Goal: Task Accomplishment & Management: Complete application form

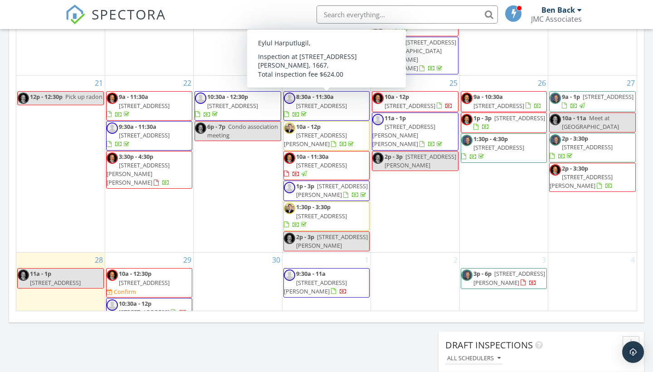
scroll to position [306, 0]
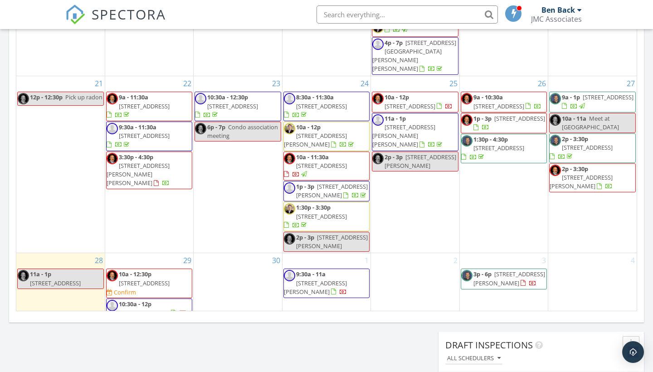
click at [260, 315] on div "September 2025 today list day week cal wk 4 wk month Sun Mon Tue Wed Thu Fri Sa…" at bounding box center [326, 112] width 635 height 412
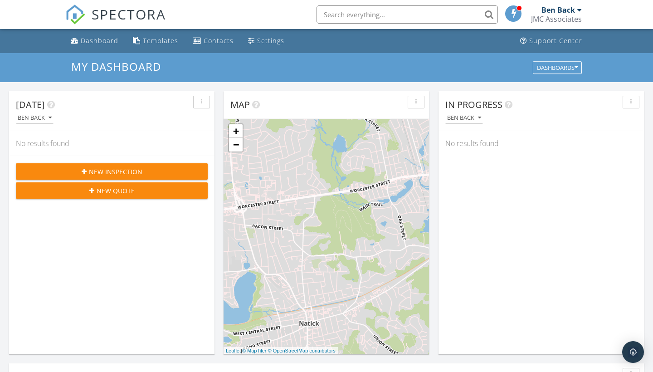
scroll to position [0, 0]
click at [106, 170] on span "New Inspection" at bounding box center [115, 172] width 53 height 10
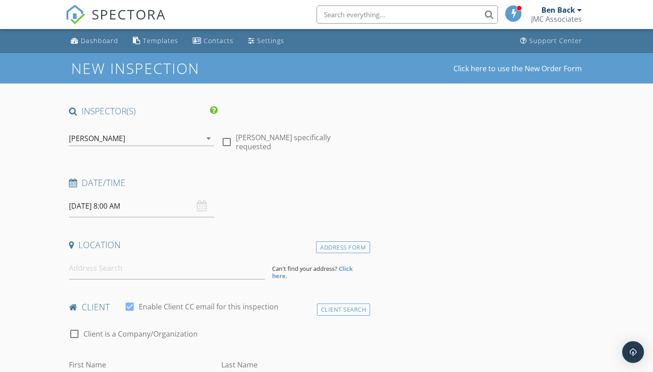
click at [125, 140] on div "[PERSON_NAME]" at bounding box center [135, 138] width 132 height 15
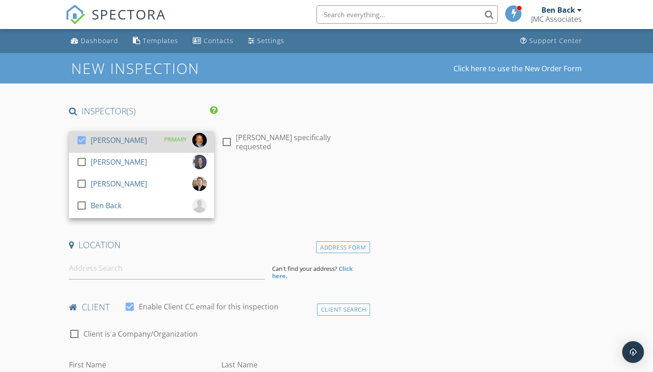
click at [81, 136] on div at bounding box center [81, 139] width 15 height 15
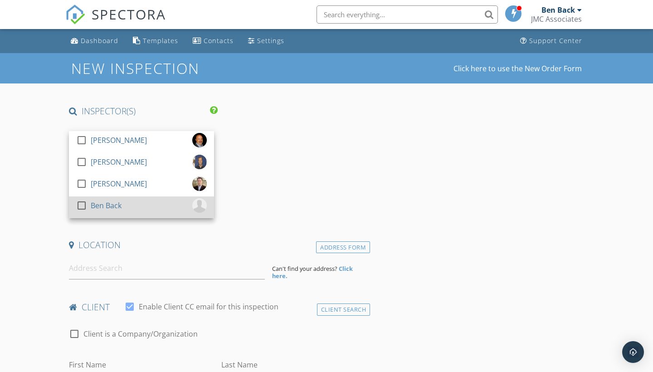
click at [82, 204] on div at bounding box center [81, 205] width 15 height 15
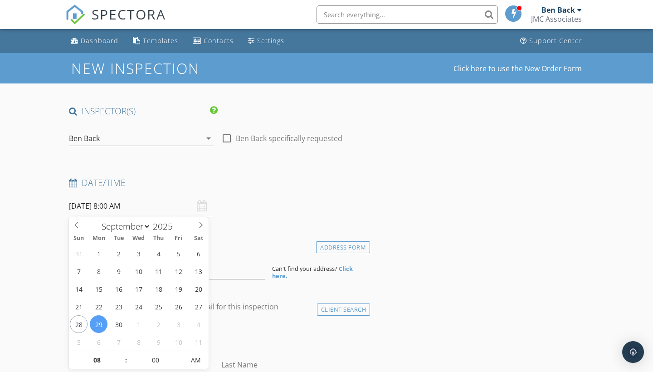
click at [112, 204] on input "09/29/2025 8:00 AM" at bounding box center [141, 206] width 145 height 22
type input "10/01/2025 8:00 AM"
select select "9"
type input "10/01/2025 9:00 AM"
type input "09"
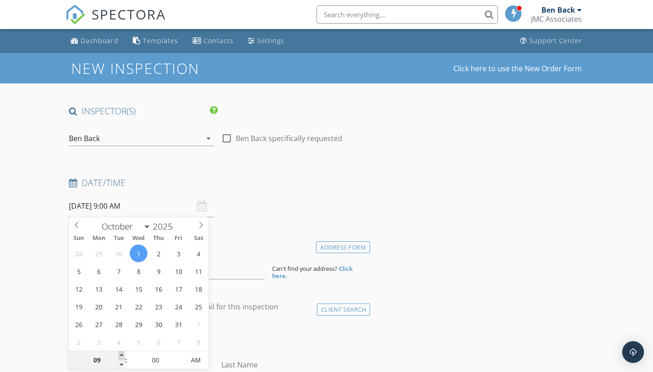
click at [122, 356] on span at bounding box center [121, 355] width 6 height 9
type input "10/01/2025 10:00 AM"
type input "10"
click at [122, 356] on span at bounding box center [121, 355] width 6 height 9
type input "10/01/2025 11:00 AM"
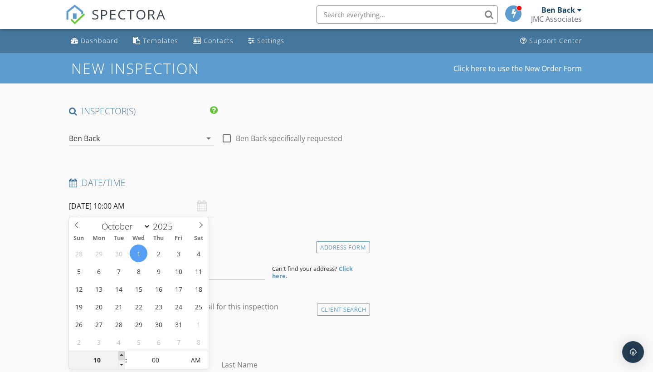
type input "11"
click at [122, 356] on span at bounding box center [121, 355] width 6 height 9
type input "10/01/2025 12:00 PM"
type input "12"
click at [122, 356] on span at bounding box center [121, 355] width 6 height 9
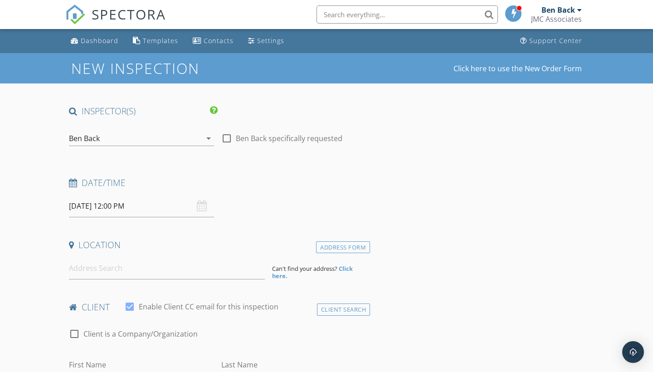
click at [88, 267] on input at bounding box center [167, 268] width 196 height 22
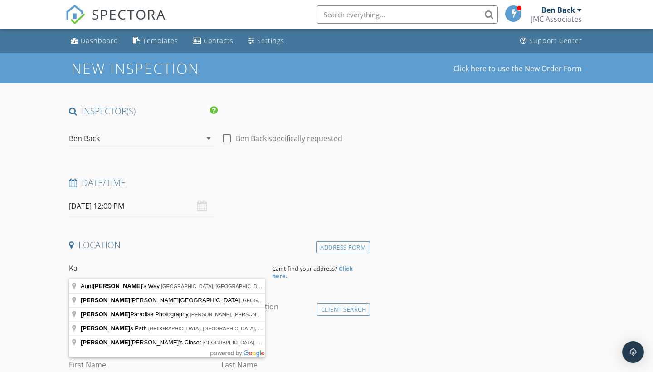
type input "K"
type input "12 Cranberry Ln, Harwich, MA, USA"
drag, startPoint x: 98, startPoint y: 283, endPoint x: 108, endPoint y: 282, distance: 10.0
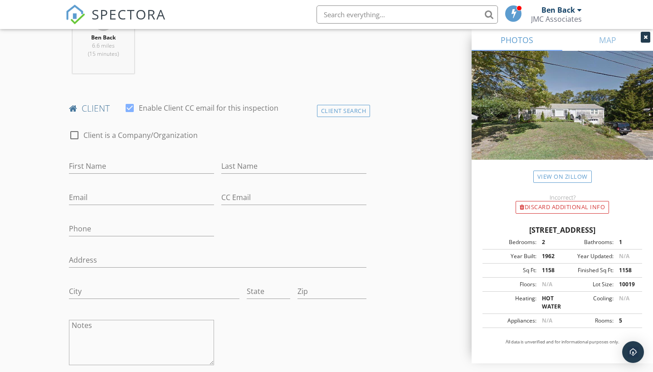
scroll to position [384, 0]
type input "Cate"
type input "Mathews"
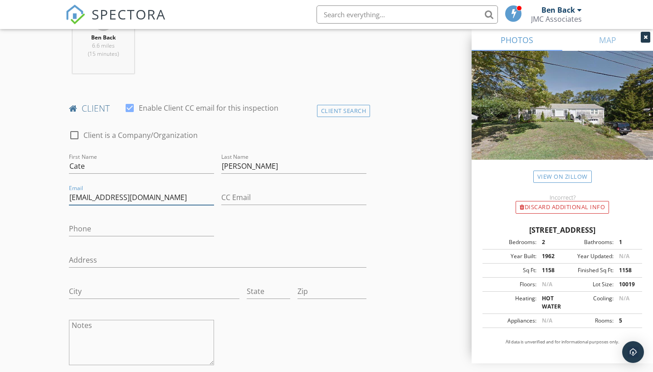
type input "catemathews4@gmail.com"
type input "949-940-6595"
click at [644, 39] on icon at bounding box center [645, 36] width 4 height 5
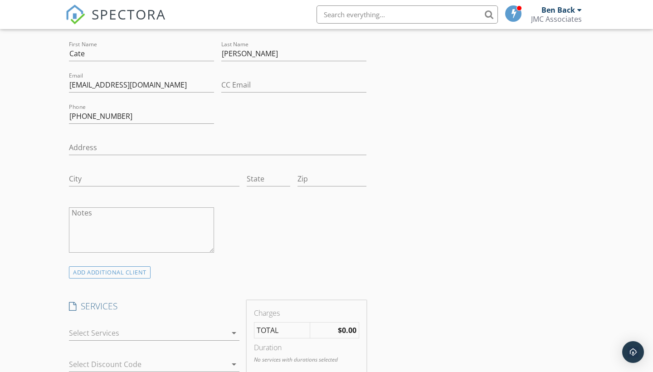
scroll to position [580, 0]
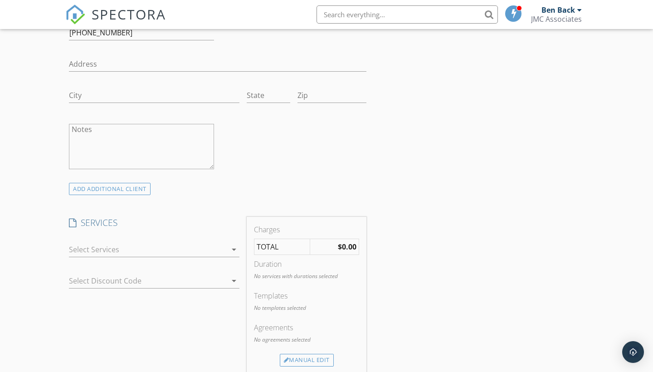
click at [235, 250] on icon "arrow_drop_down" at bounding box center [233, 249] width 11 height 11
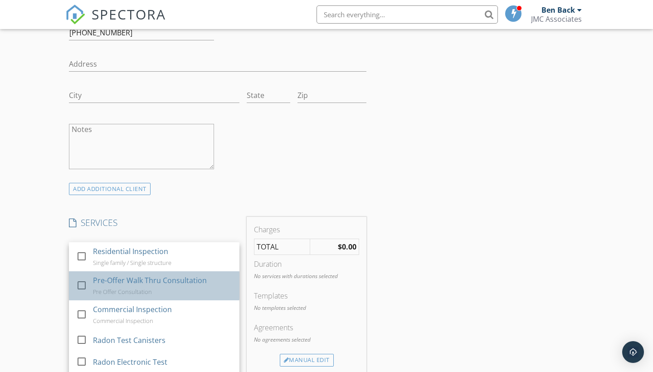
click at [72, 281] on link "check_box_outline_blank Pre-Offer Walk Thru Consultation Pre Offer Consultation" at bounding box center [154, 285] width 170 height 29
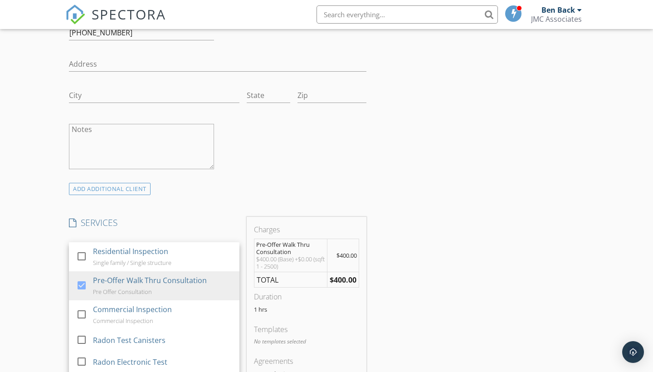
click at [462, 200] on div "INSPECTOR(S) check_box_outline_blank Stephen Hussey check_box_outline_blank Jam…" at bounding box center [326, 293] width 522 height 1536
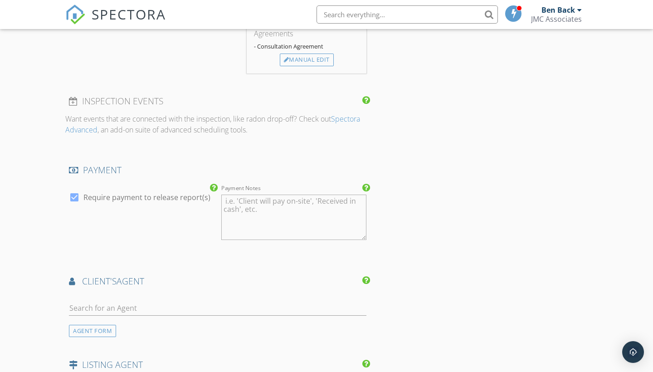
scroll to position [909, 0]
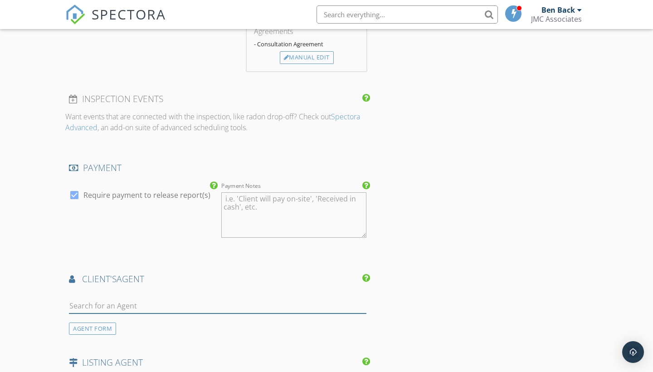
click at [217, 305] on input "text" at bounding box center [217, 305] width 297 height 15
click at [99, 324] on div "AGENT FORM" at bounding box center [92, 328] width 47 height 12
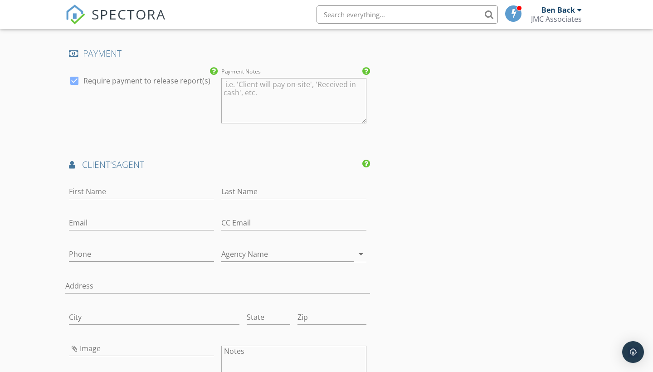
scroll to position [1034, 0]
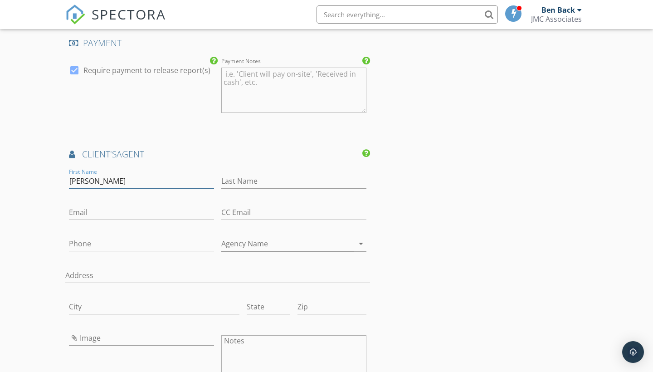
type input "Amy"
type input "Whiteside"
type input "awhiteside@robertpaul.com"
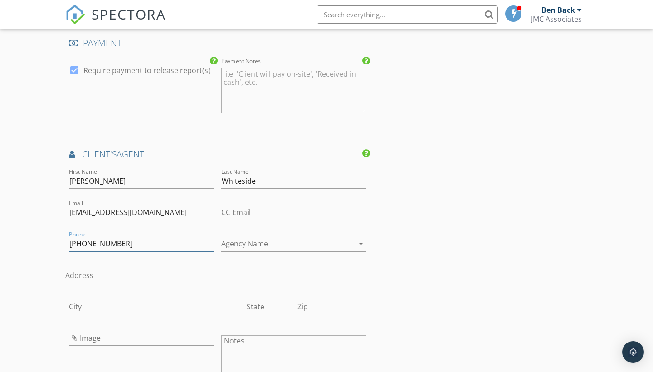
type input "[PHONE_NUMBER]"
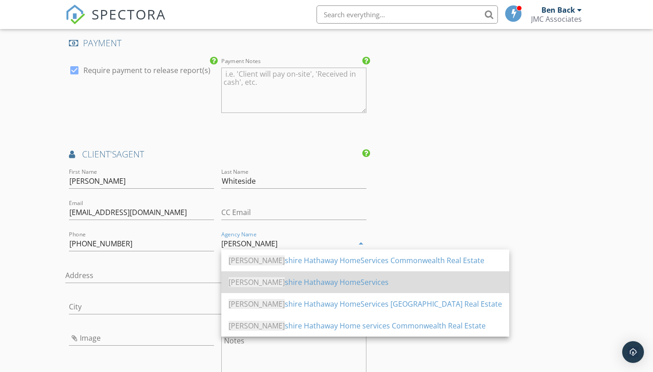
click at [320, 281] on div "Berk shire Hathaway HomeServices" at bounding box center [364, 281] width 273 height 11
type input "Berkshire Hathaway HomeServices"
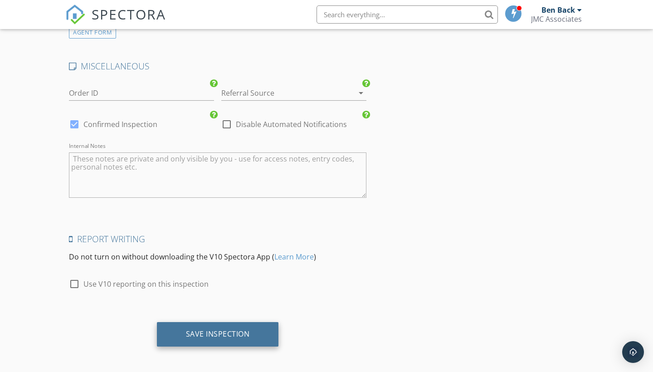
scroll to position [1485, 0]
click at [234, 330] on div "Save Inspection" at bounding box center [218, 333] width 64 height 9
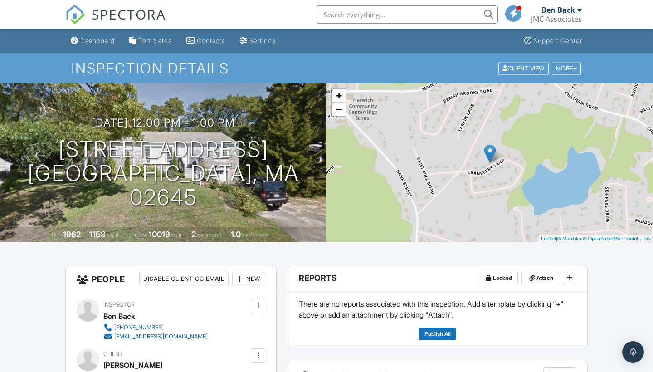
click at [112, 14] on span "SPECTORA" at bounding box center [129, 14] width 74 height 19
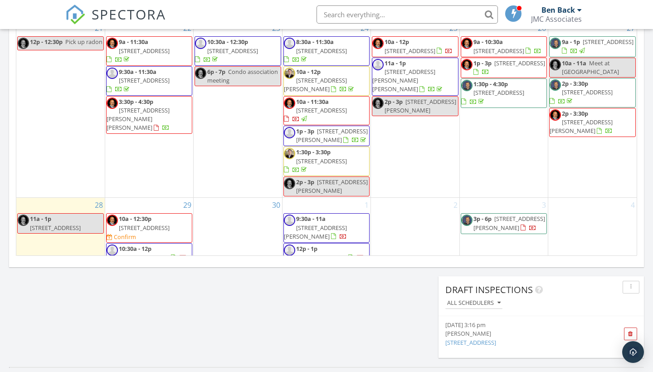
scroll to position [557, 0]
